Goal: Navigation & Orientation: Find specific page/section

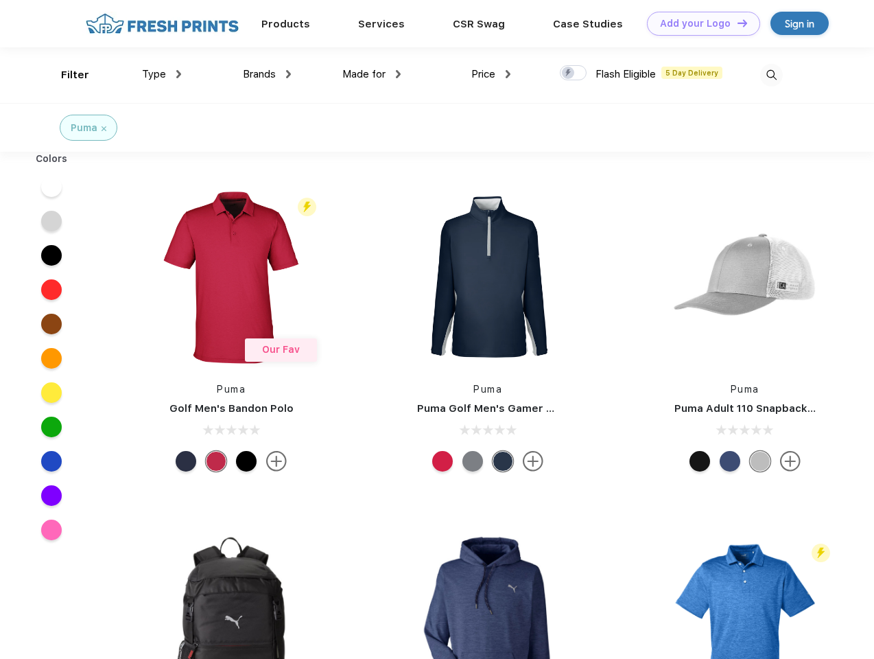
click at [699, 23] on link "Add your Logo Design Tool" at bounding box center [703, 24] width 113 height 24
click at [0, 0] on div "Design Tool" at bounding box center [0, 0] width 0 height 0
click at [736, 23] on link "Add your Logo Design Tool" at bounding box center [703, 24] width 113 height 24
click at [66, 75] on div "Filter" at bounding box center [75, 75] width 28 height 16
click at [162, 74] on span "Type" at bounding box center [154, 74] width 24 height 12
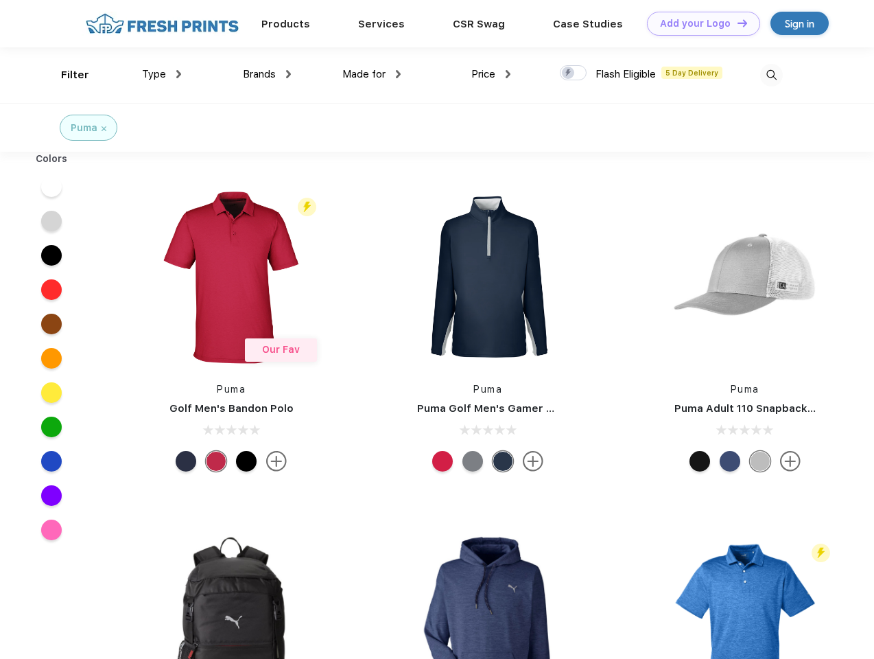
click at [267, 74] on span "Brands" at bounding box center [259, 74] width 33 height 12
click at [372, 74] on span "Made for" at bounding box center [363, 74] width 43 height 12
click at [491, 74] on span "Price" at bounding box center [484, 74] width 24 height 12
click at [574, 73] on div at bounding box center [573, 72] width 27 height 15
click at [569, 73] on input "checkbox" at bounding box center [564, 69] width 9 height 9
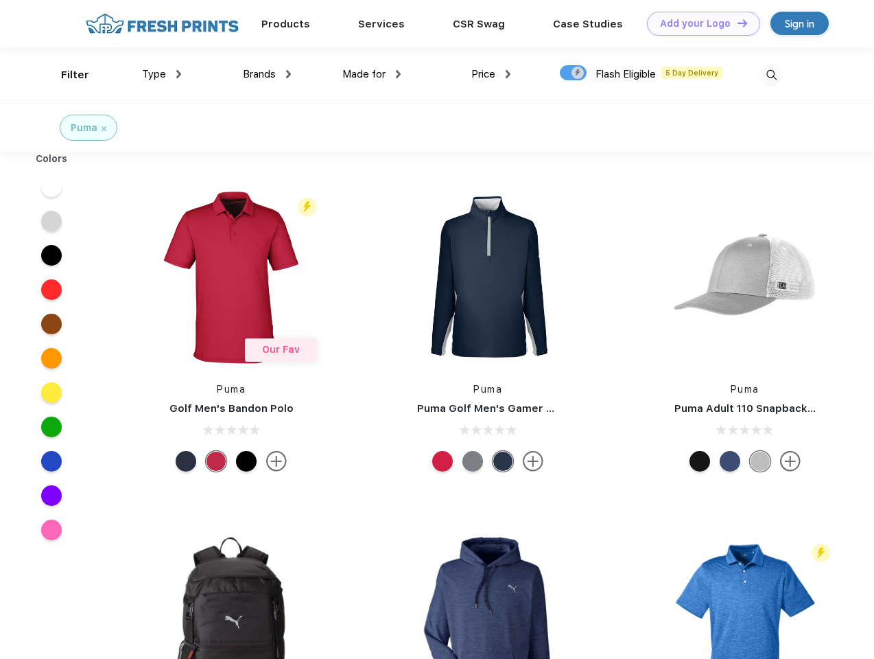
click at [771, 75] on img at bounding box center [771, 75] width 23 height 23
